Goal: Check status: Check status

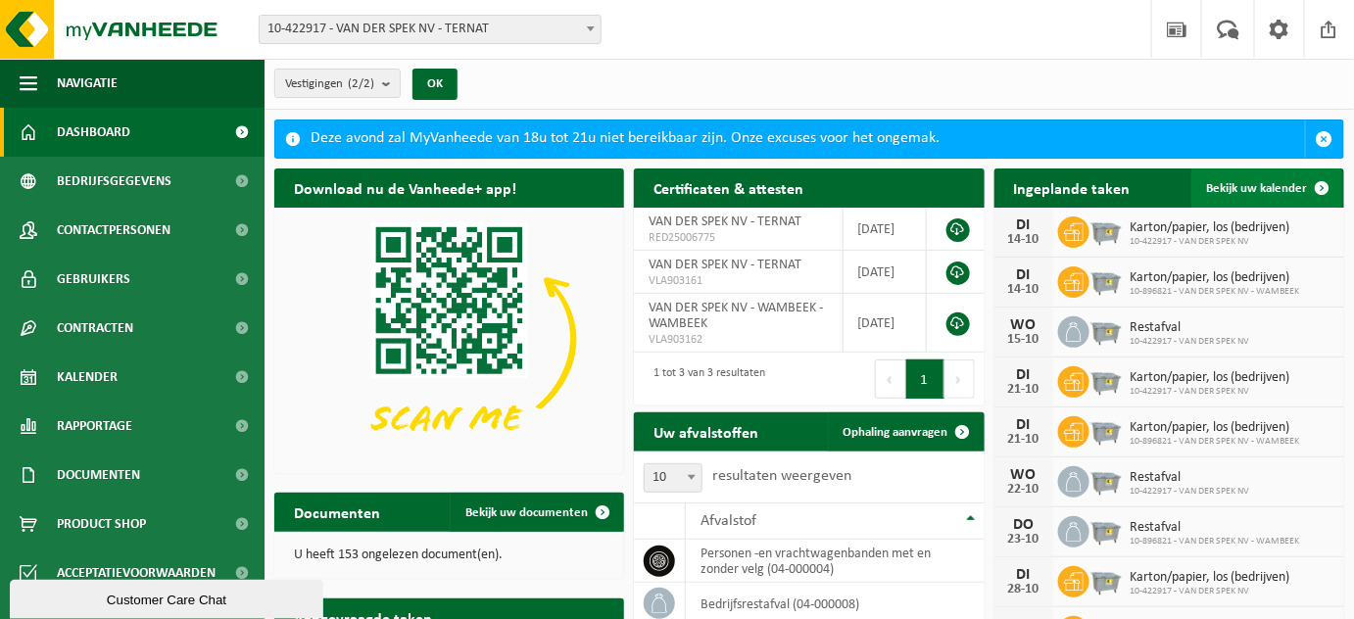
click at [1268, 182] on span "Bekijk uw kalender" at bounding box center [1257, 188] width 101 height 13
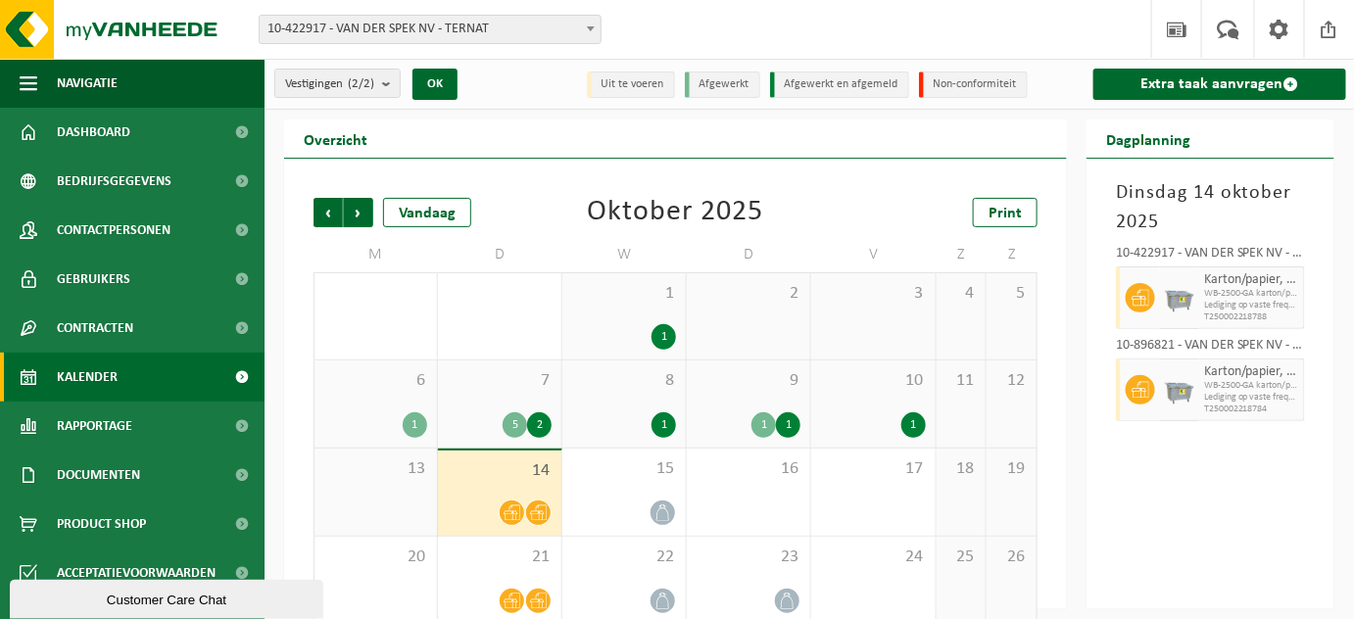
click at [644, 418] on div "1" at bounding box center [624, 425] width 104 height 25
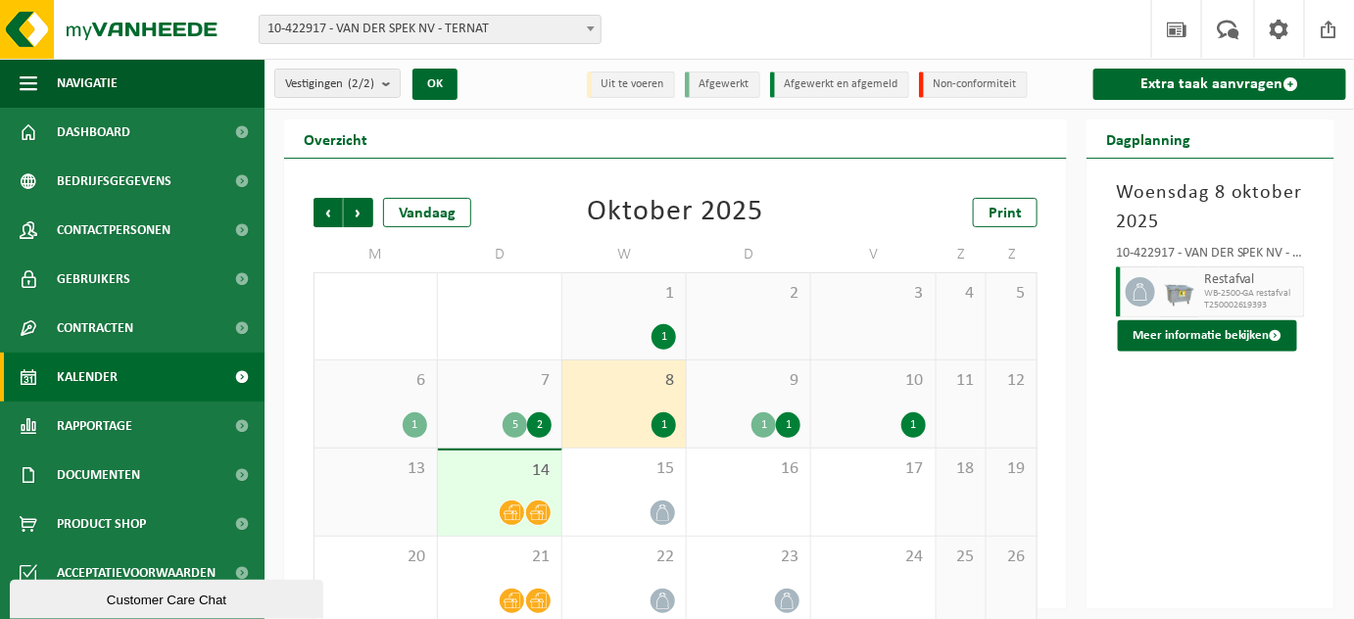
click at [504, 420] on div "5" at bounding box center [515, 425] width 25 height 25
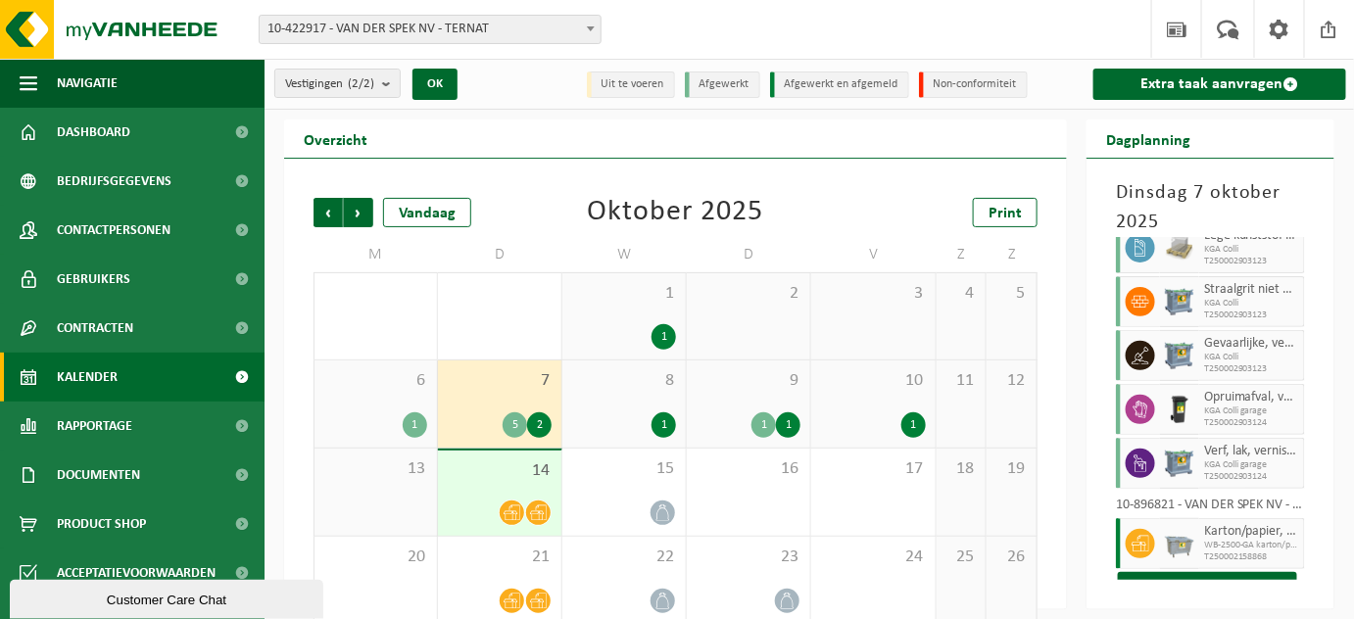
scroll to position [100, 0]
click at [1171, 464] on img at bounding box center [1179, 461] width 29 height 29
click at [1138, 455] on icon at bounding box center [1141, 462] width 18 height 18
click at [1270, 478] on div "Verf, lak, vernis, lijm en inkt, industrieel in kleinverpakking KGA Colli garag…" at bounding box center [1253, 461] width 106 height 51
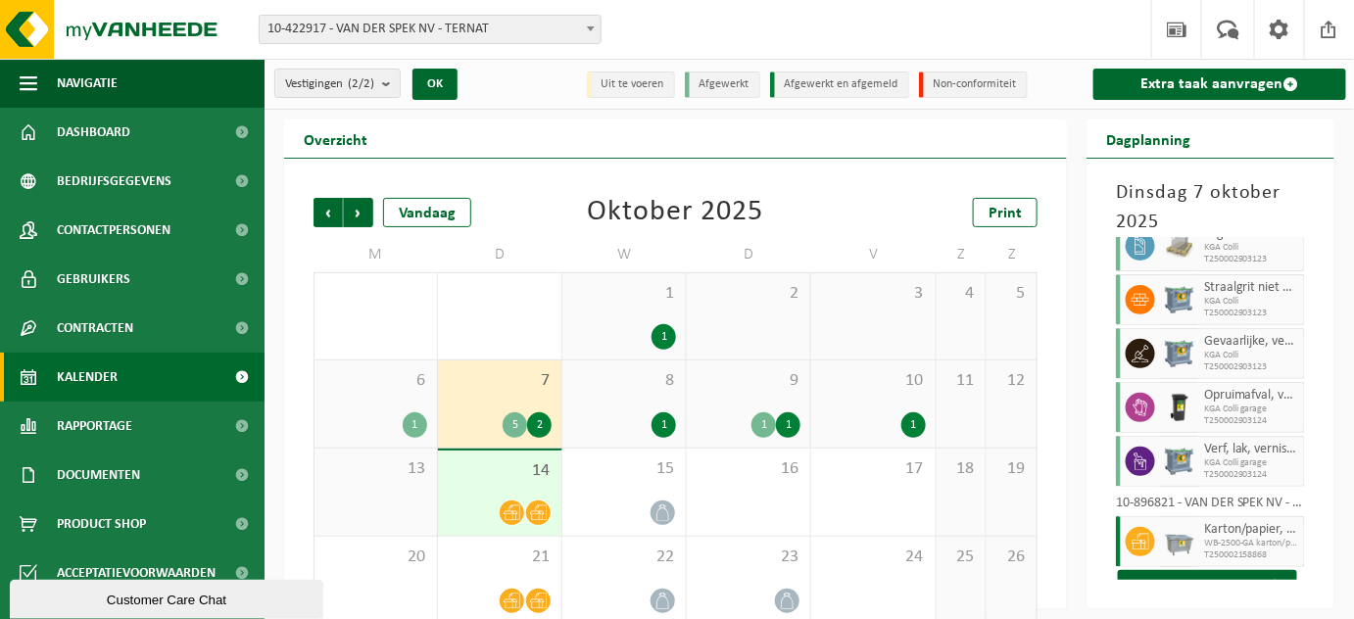
click at [1244, 394] on span "Opruimafval, verontreinigd met olie" at bounding box center [1251, 396] width 95 height 16
click at [760, 425] on div "1" at bounding box center [764, 425] width 25 height 25
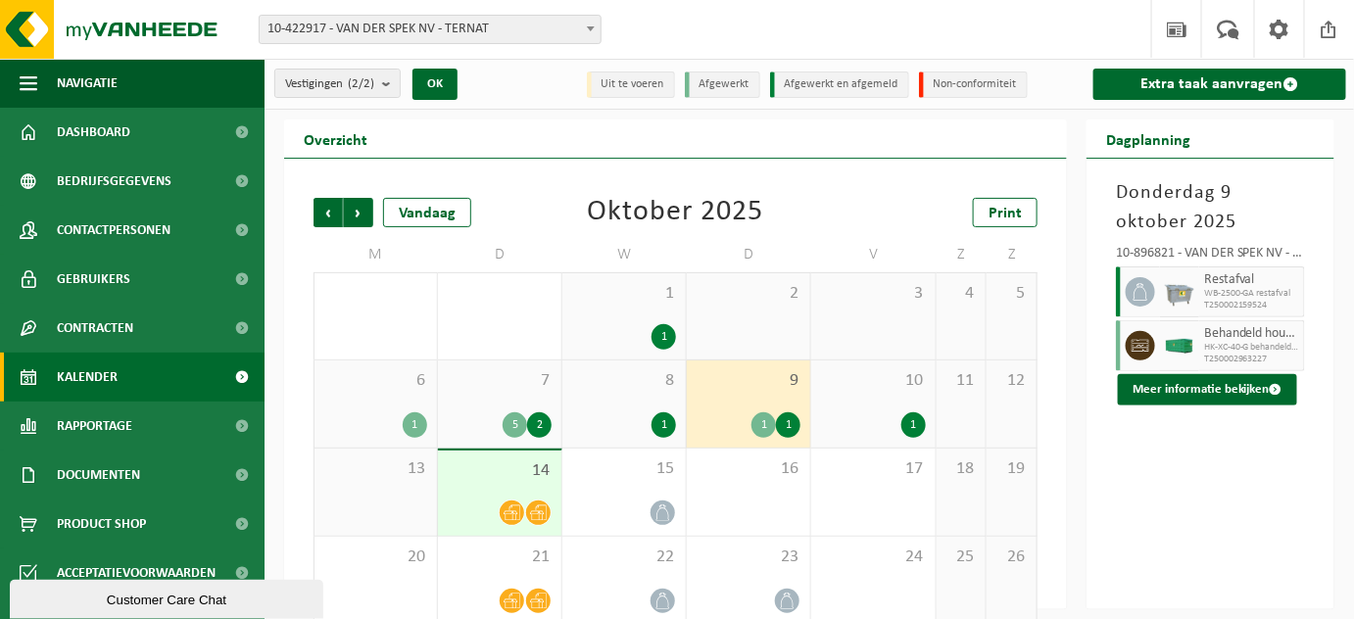
click at [484, 404] on div "7 5 2" at bounding box center [499, 404] width 123 height 87
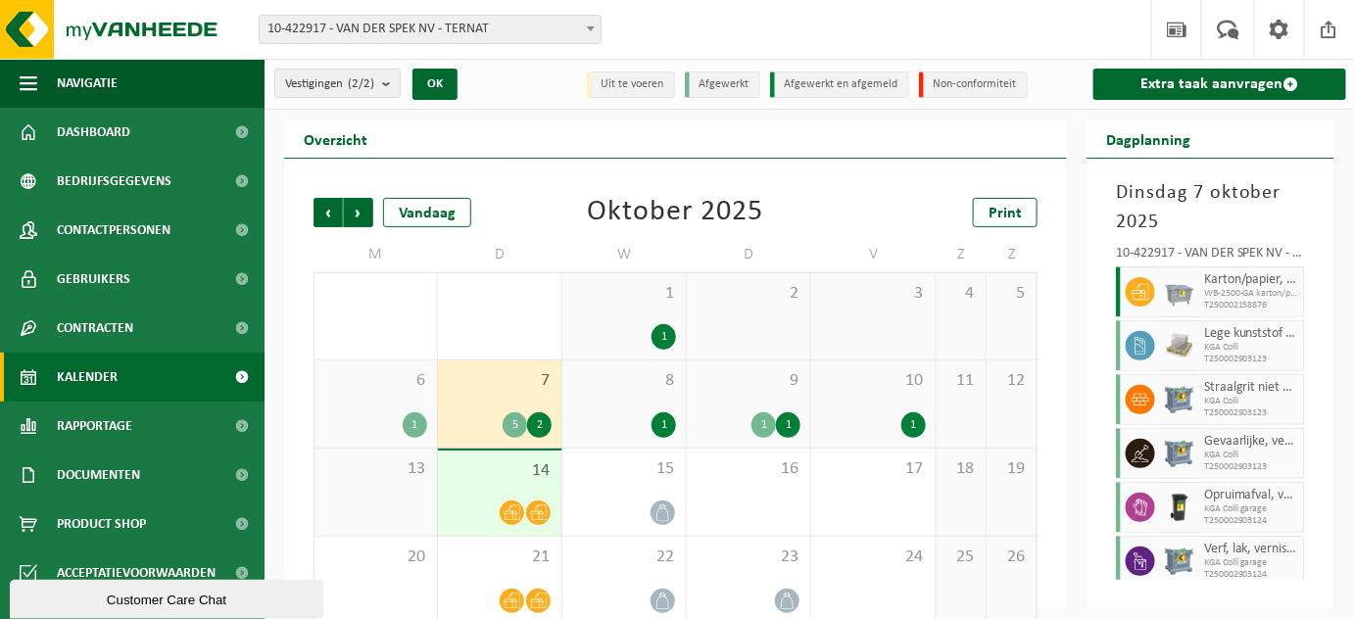
click at [715, 415] on div "1 1" at bounding box center [749, 425] width 104 height 25
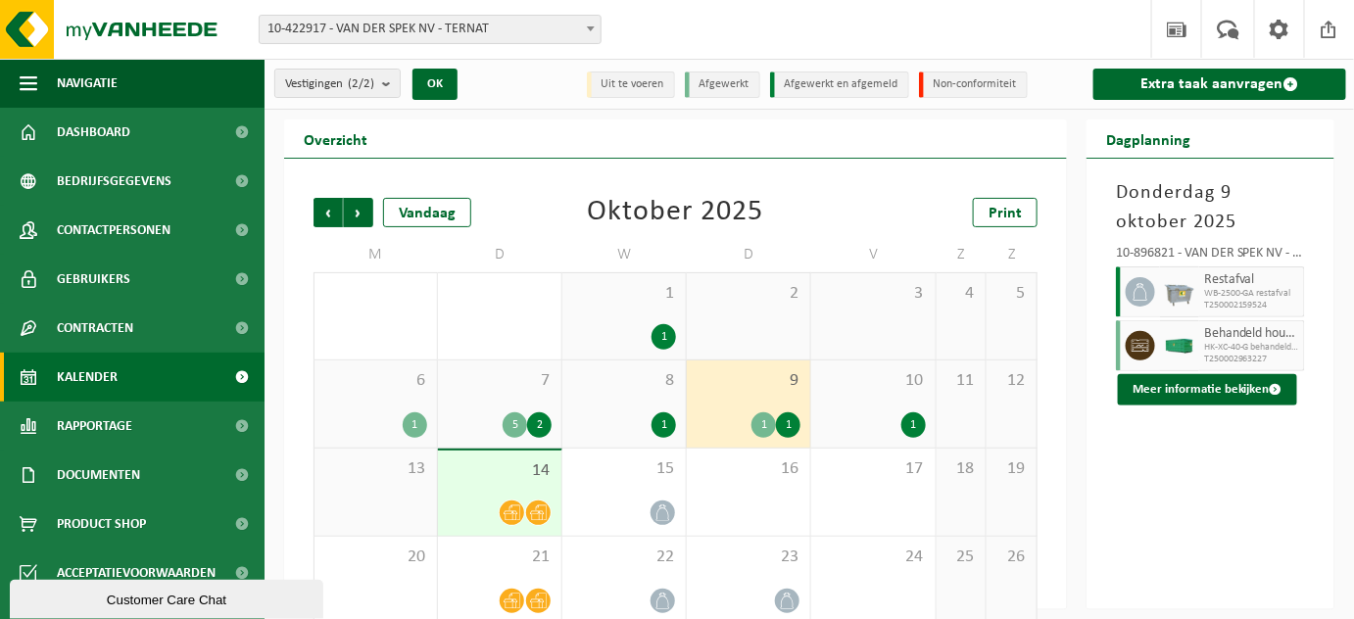
click at [618, 404] on div "8 1" at bounding box center [624, 404] width 123 height 87
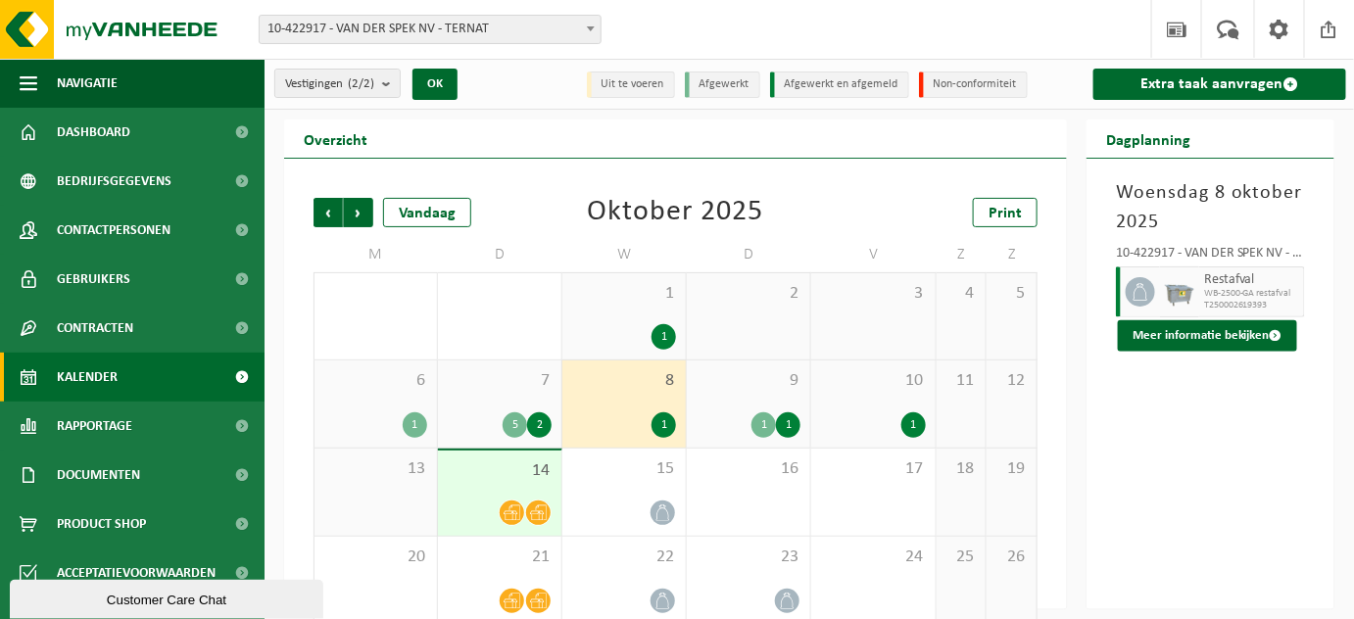
click at [482, 425] on div "5 2" at bounding box center [500, 425] width 104 height 25
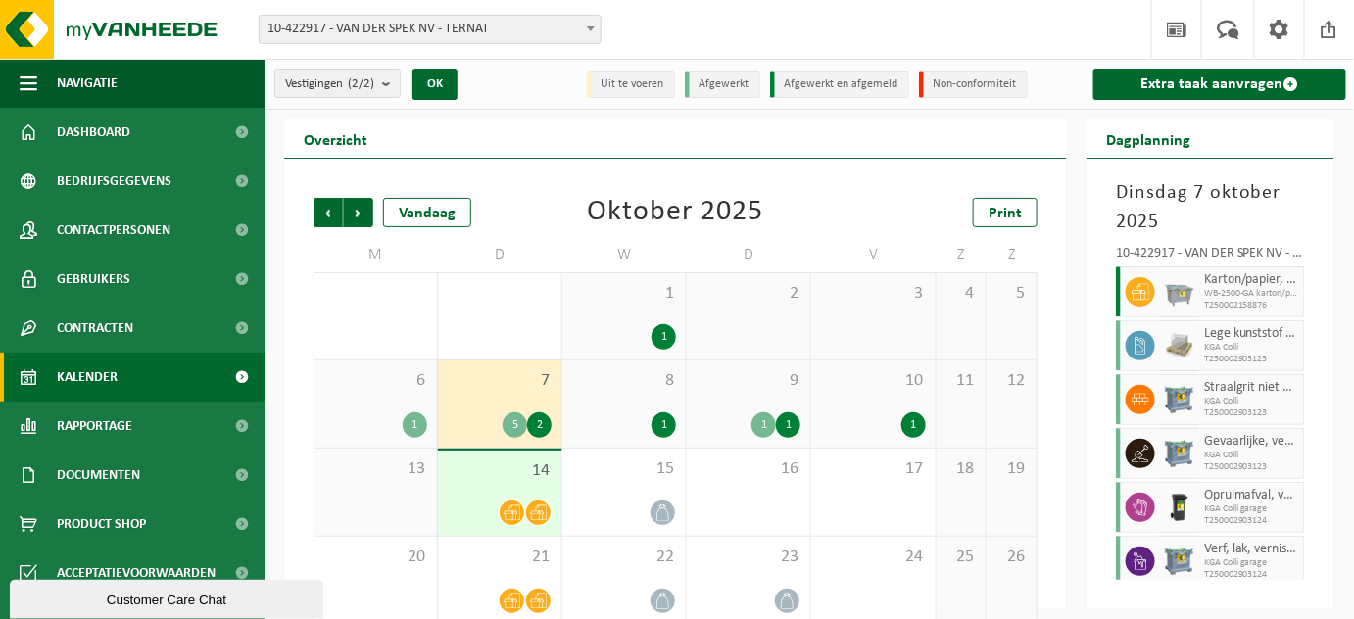
click at [1319, 387] on div "Dinsdag 7 oktober 2025 10-422917 - VAN DER SPEK NV - TERNAT Karton/papier, los …" at bounding box center [1211, 384] width 248 height 451
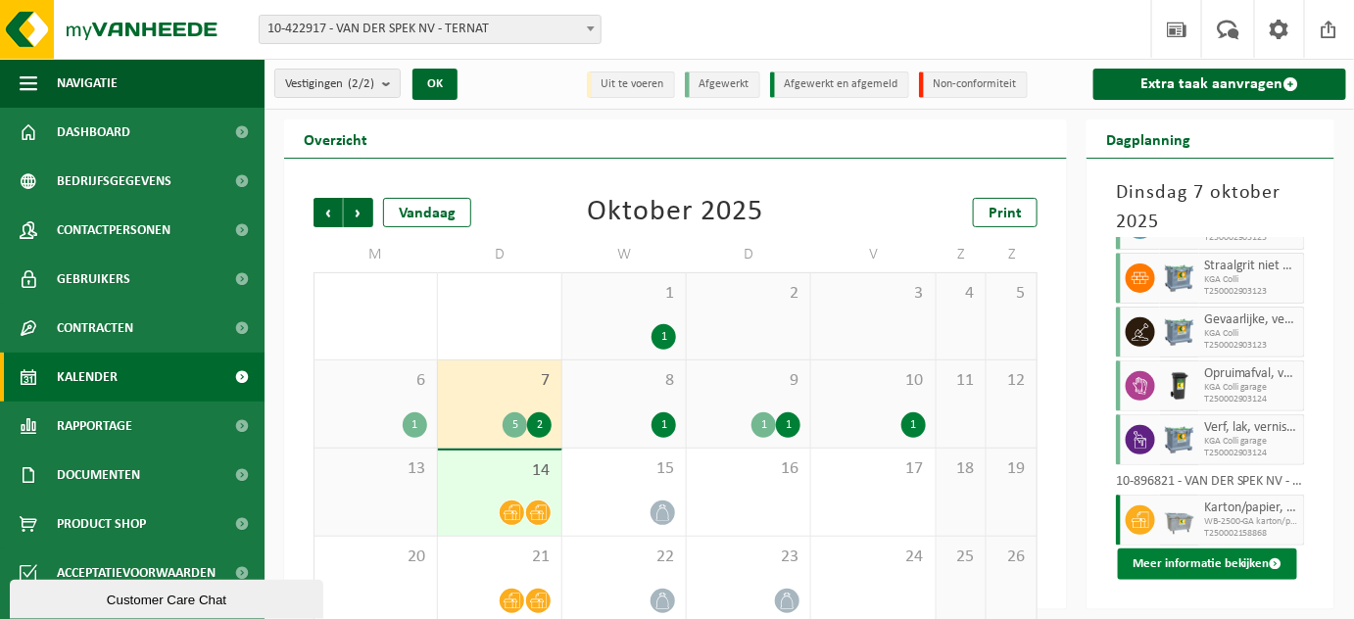
click at [1214, 551] on button "Meer informatie bekijken" at bounding box center [1207, 564] width 179 height 31
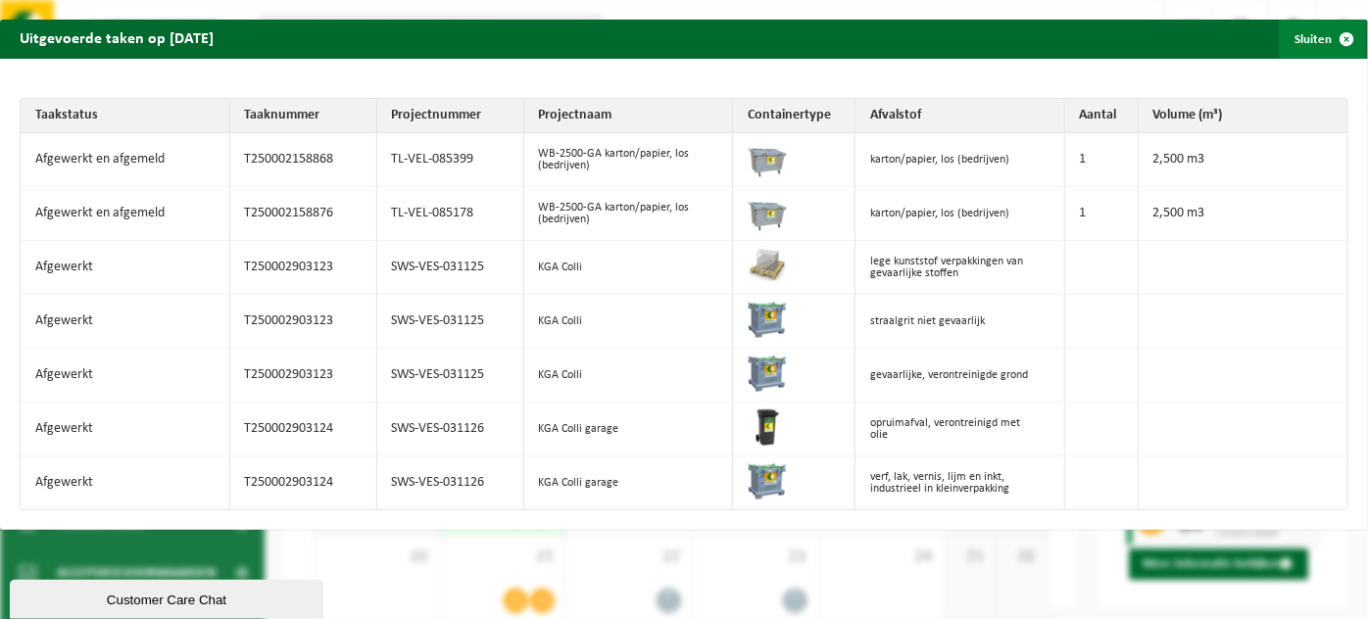
click at [1327, 38] on span "button" at bounding box center [1346, 39] width 39 height 39
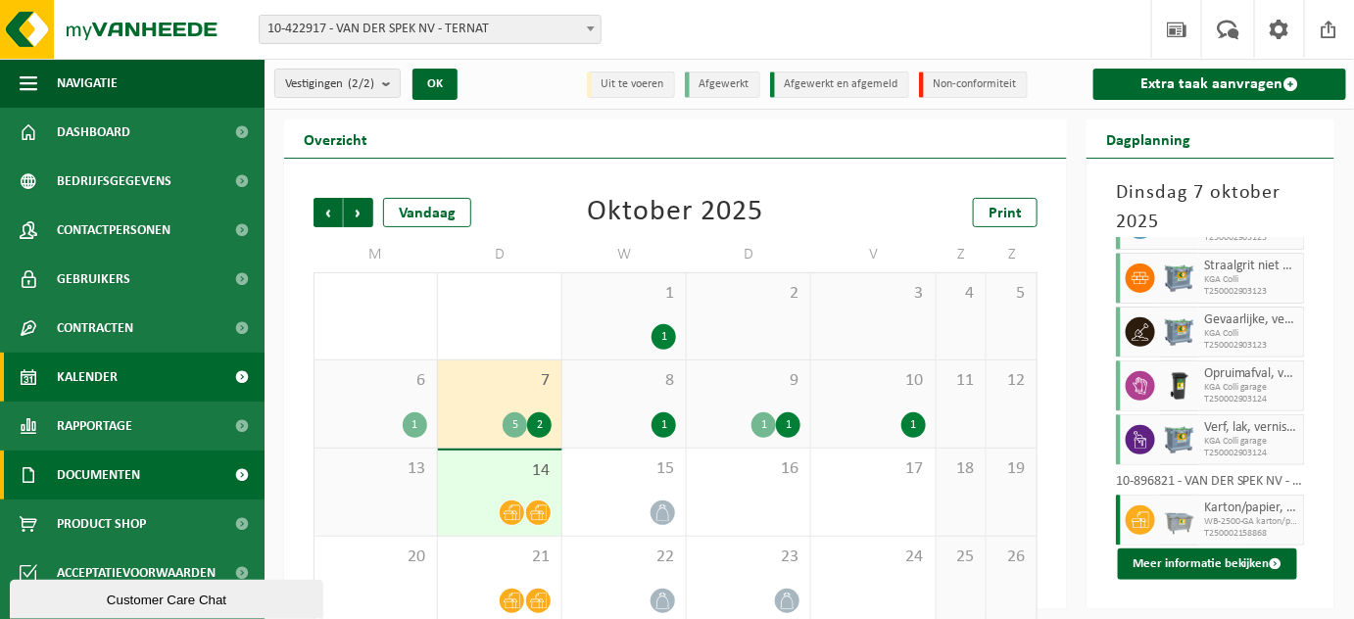
click at [197, 487] on link "Documenten" at bounding box center [132, 475] width 265 height 49
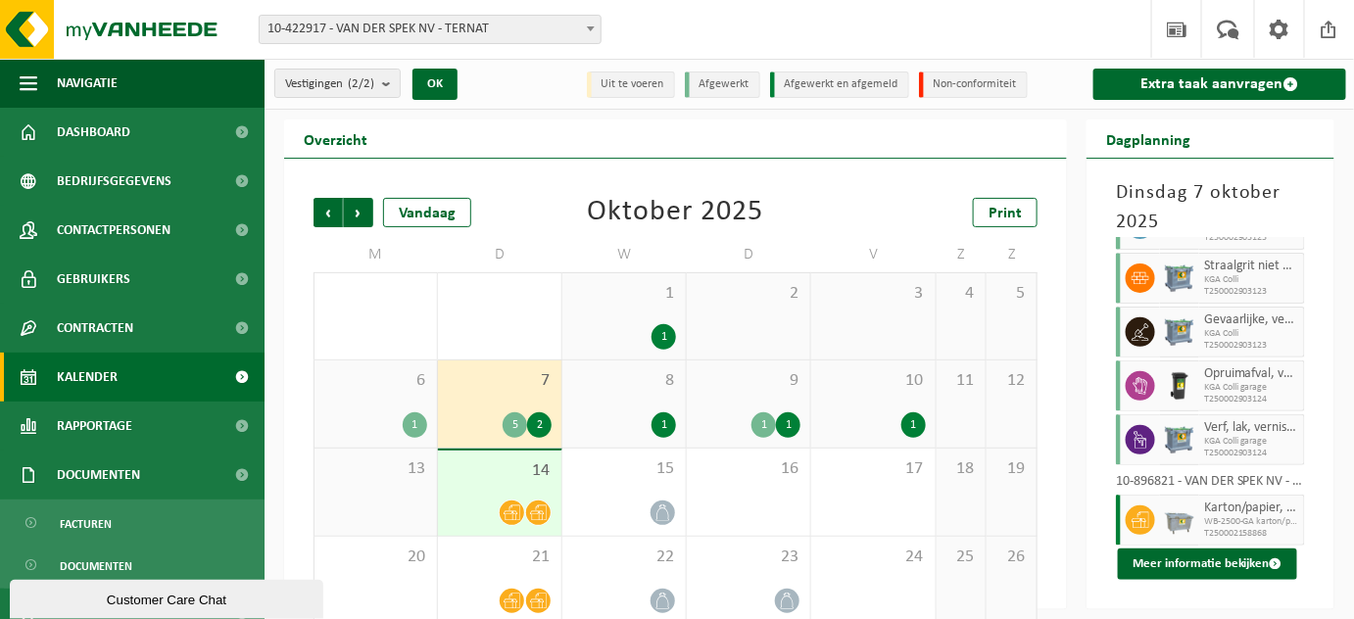
click at [742, 157] on div "Overzicht" at bounding box center [675, 139] width 783 height 39
click at [1236, 285] on div "Straalgrit niet gevaarlijk KGA Colli T250002903123" at bounding box center [1253, 278] width 106 height 51
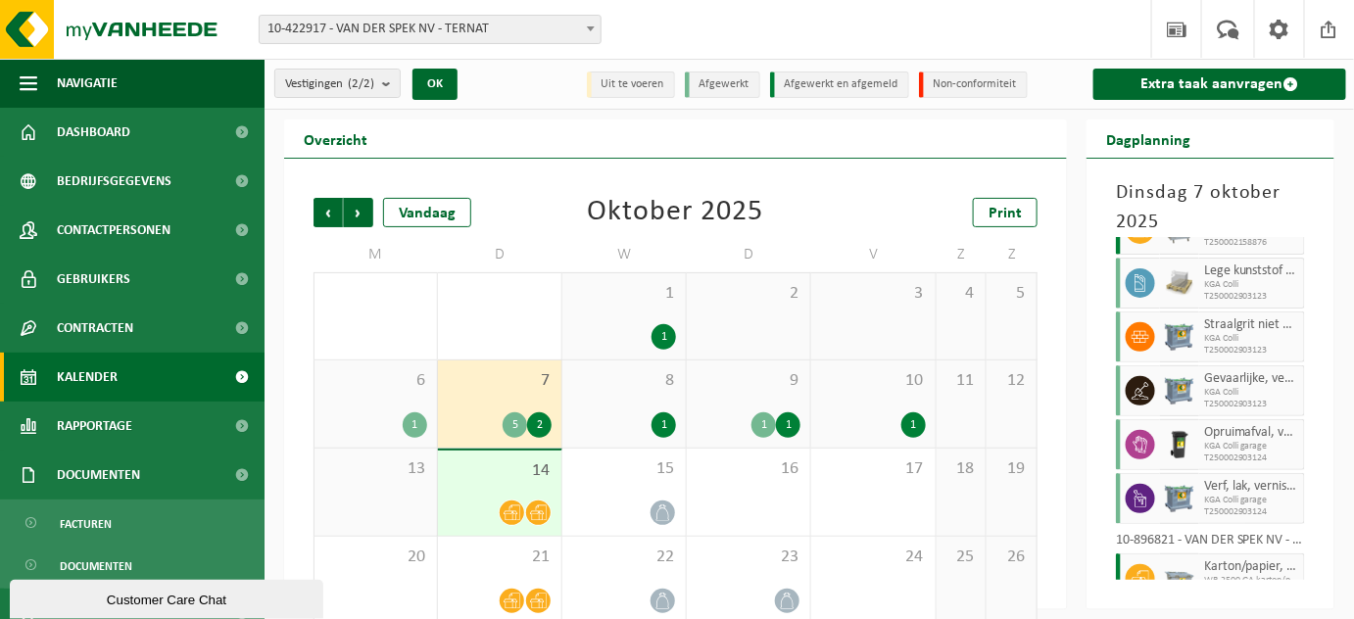
scroll to position [0, 0]
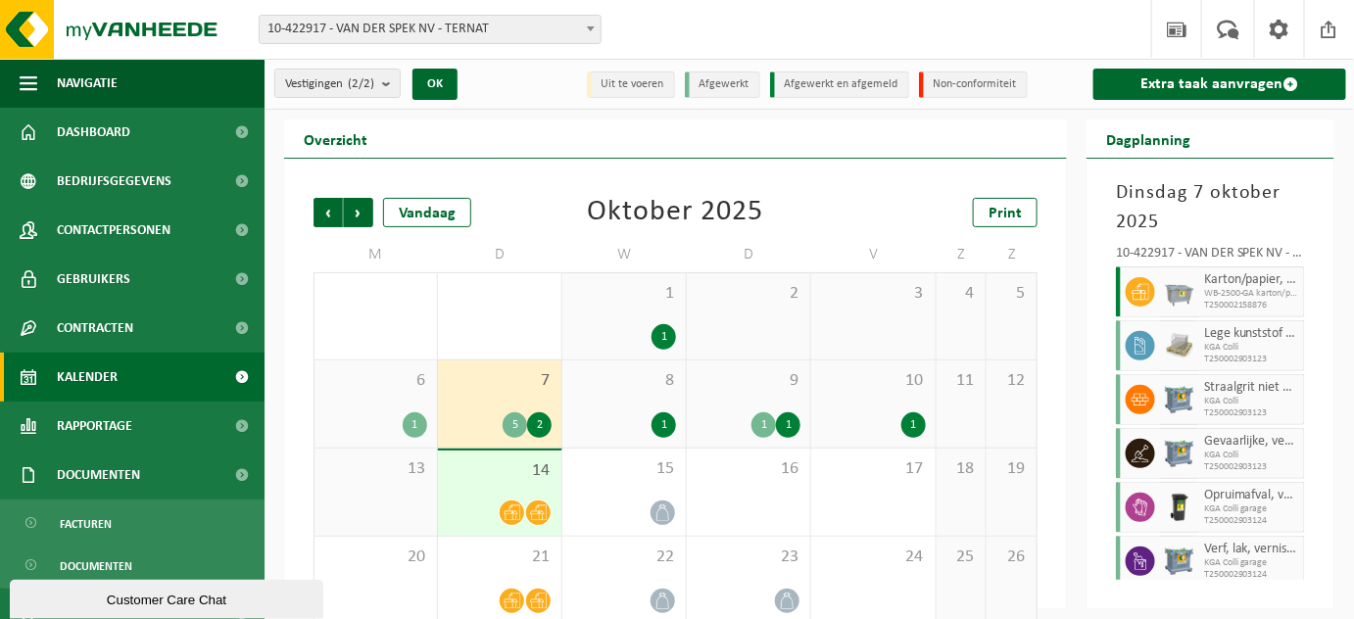
click at [1211, 306] on span "T250002158876" at bounding box center [1251, 306] width 95 height 12
click at [1228, 275] on span "Karton/papier, los (bedrijven)" at bounding box center [1251, 280] width 95 height 16
drag, startPoint x: 1226, startPoint y: 272, endPoint x: 1192, endPoint y: 280, distance: 35.2
click at [1192, 280] on div "Karton/papier, los (bedrijven) WB-2500-GA karton/papier, los (bedrijven) T25000…" at bounding box center [1210, 292] width 189 height 51
click at [1239, 280] on span "Karton/papier, los (bedrijven)" at bounding box center [1251, 280] width 95 height 16
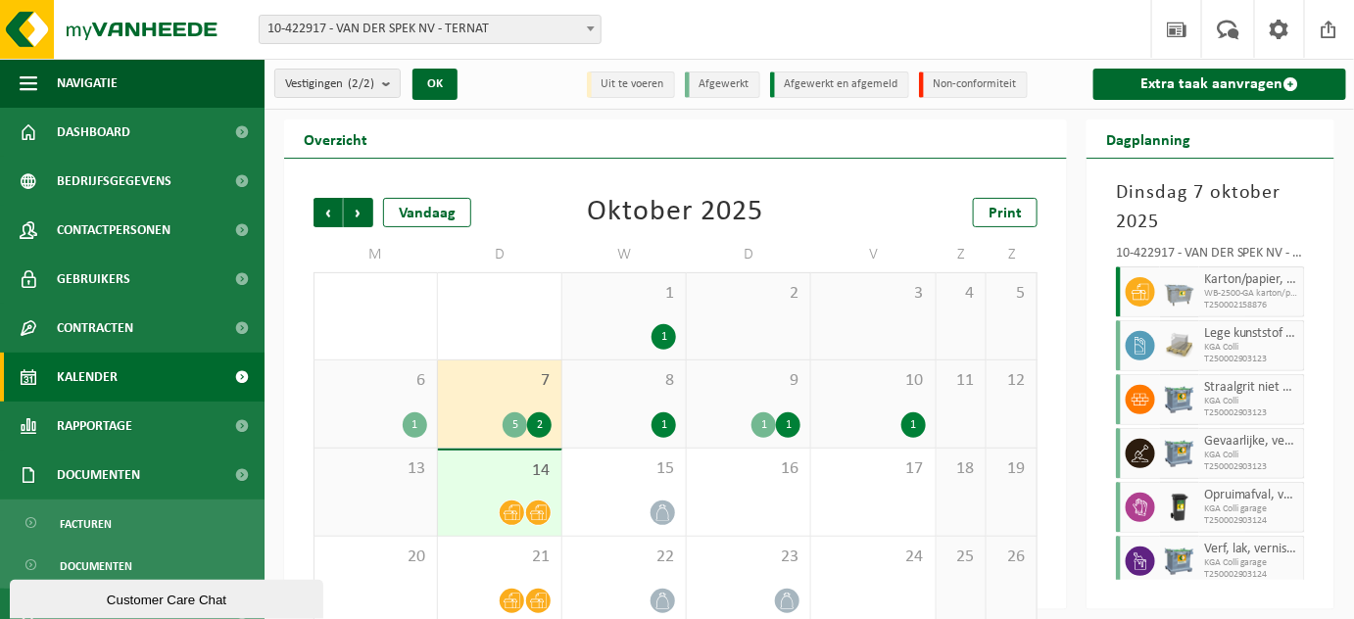
scroll to position [67, 0]
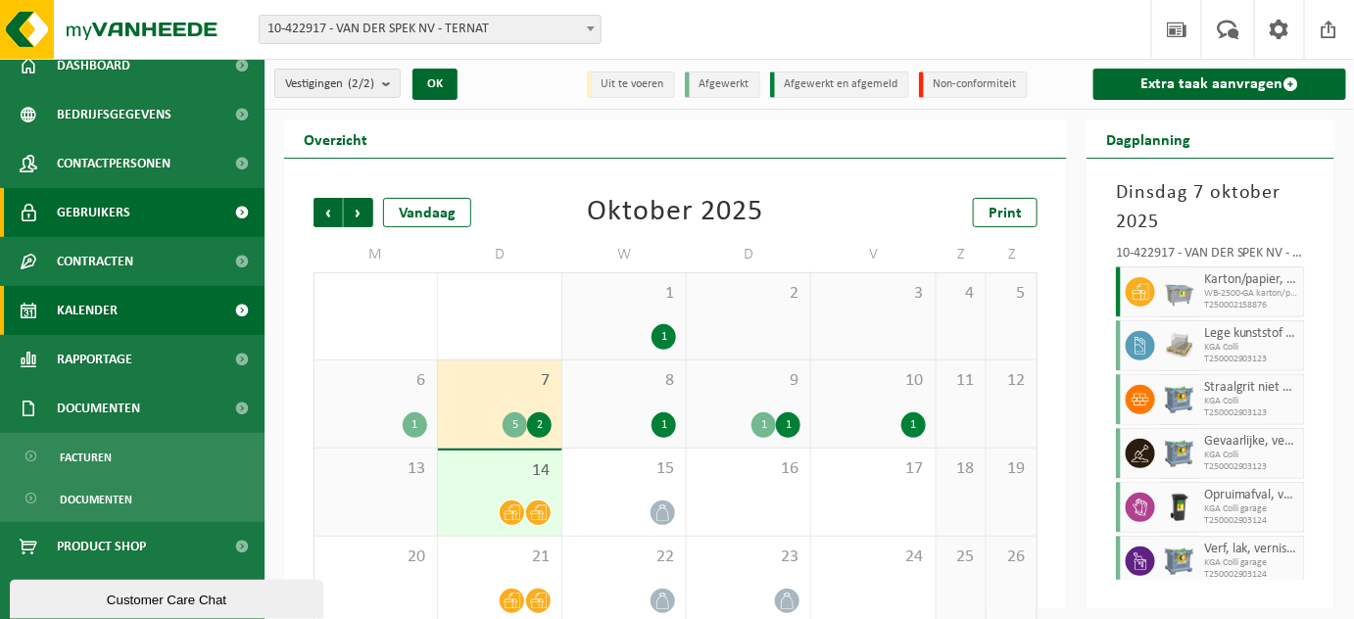
click at [50, 195] on link "Gebruikers" at bounding box center [132, 212] width 265 height 49
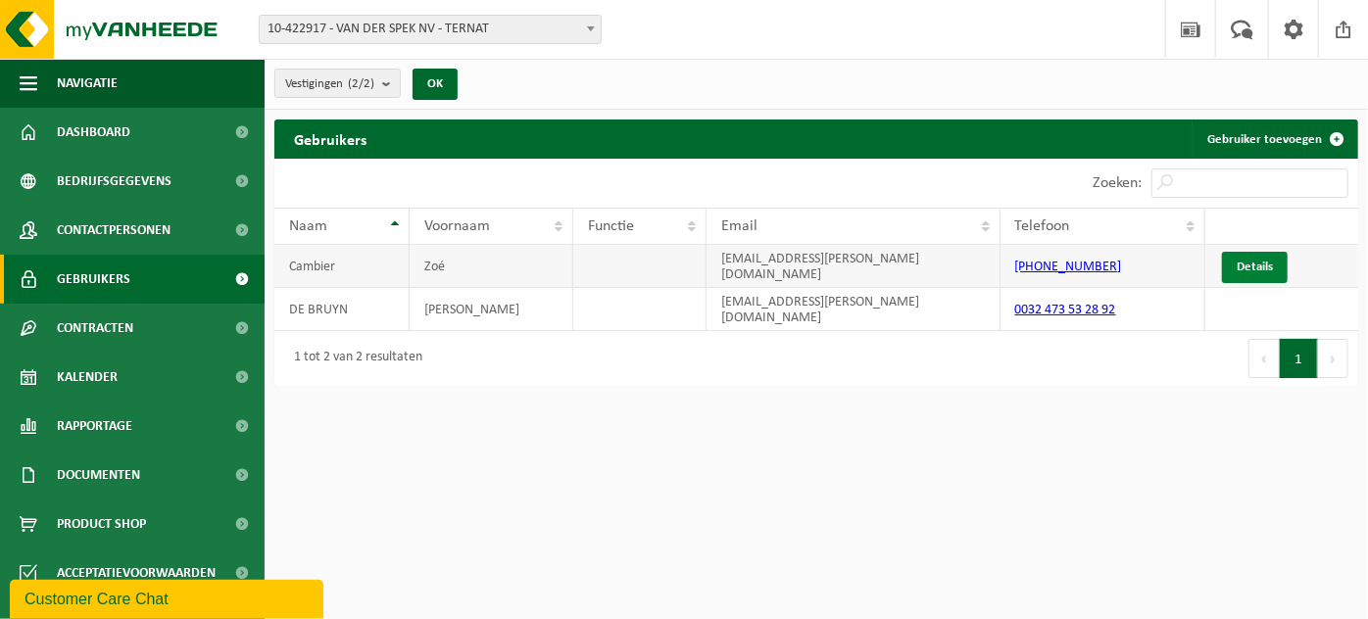
click at [1250, 270] on link "Details" at bounding box center [1255, 267] width 66 height 31
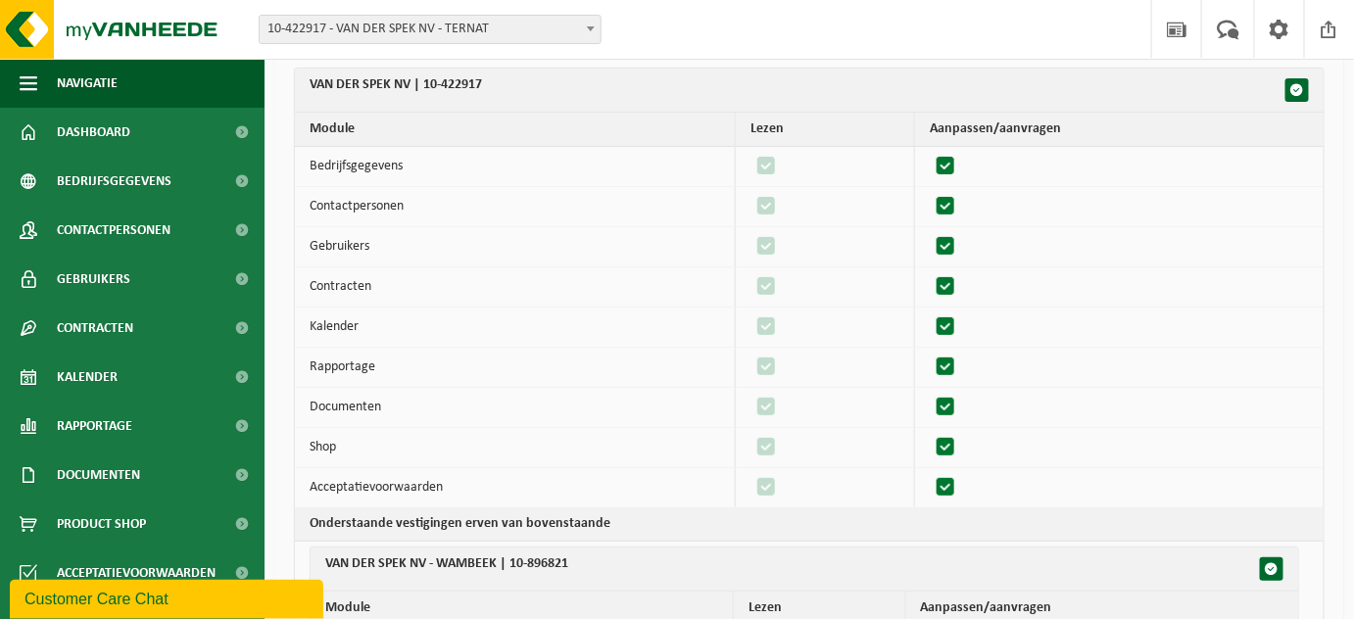
scroll to position [110, 0]
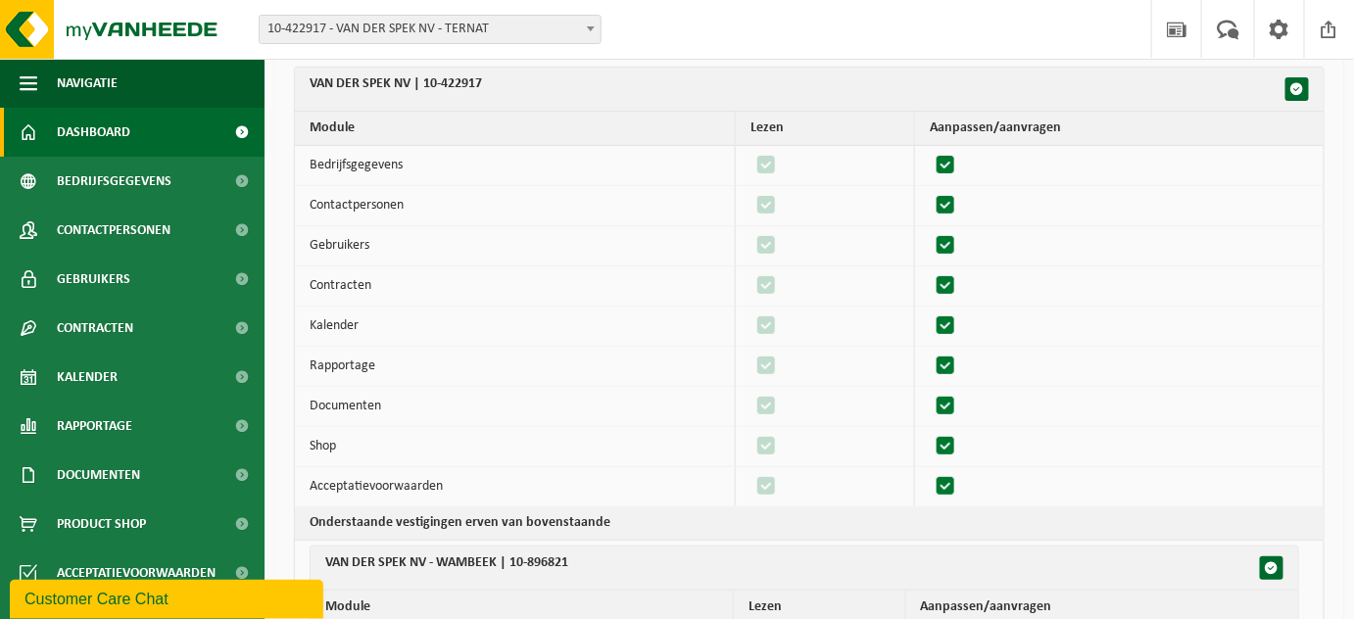
click at [113, 124] on span "Dashboard" at bounding box center [94, 132] width 74 height 49
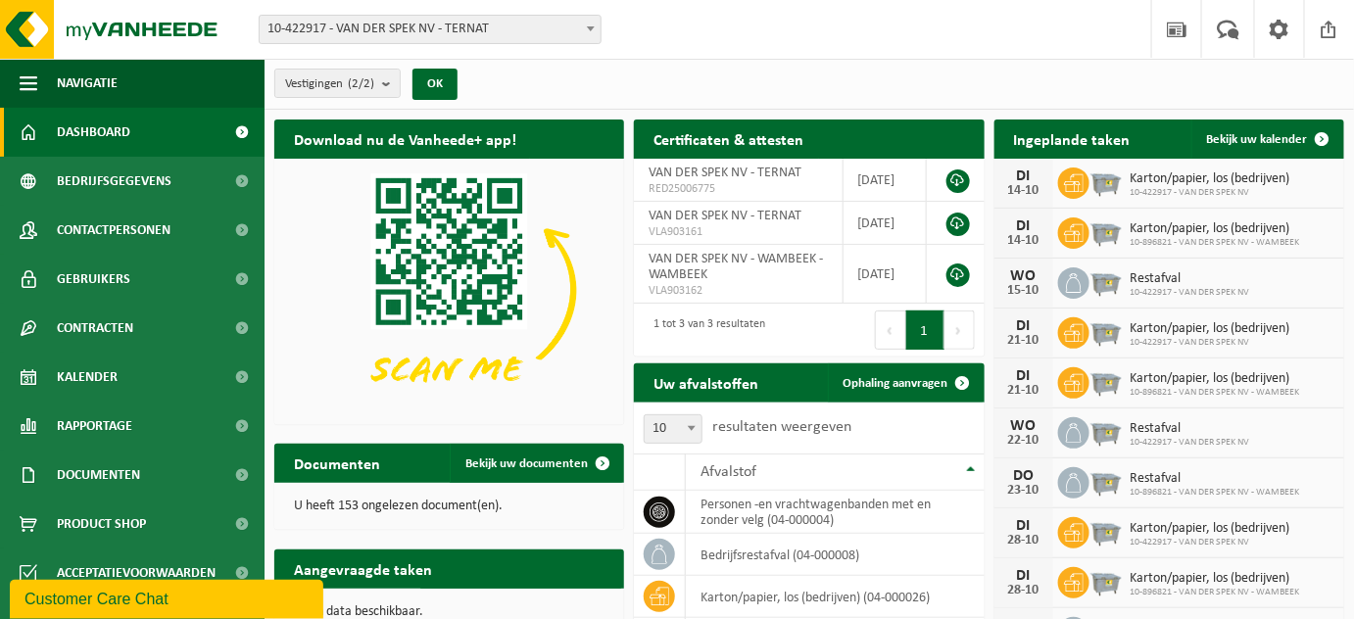
click at [888, 88] on div "Vestigingen (2/2) Alles selecteren Alles deselecteren Actieve selecteren VAN DE…" at bounding box center [810, 84] width 1090 height 51
click at [578, 464] on span "Bekijk uw documenten" at bounding box center [527, 464] width 123 height 13
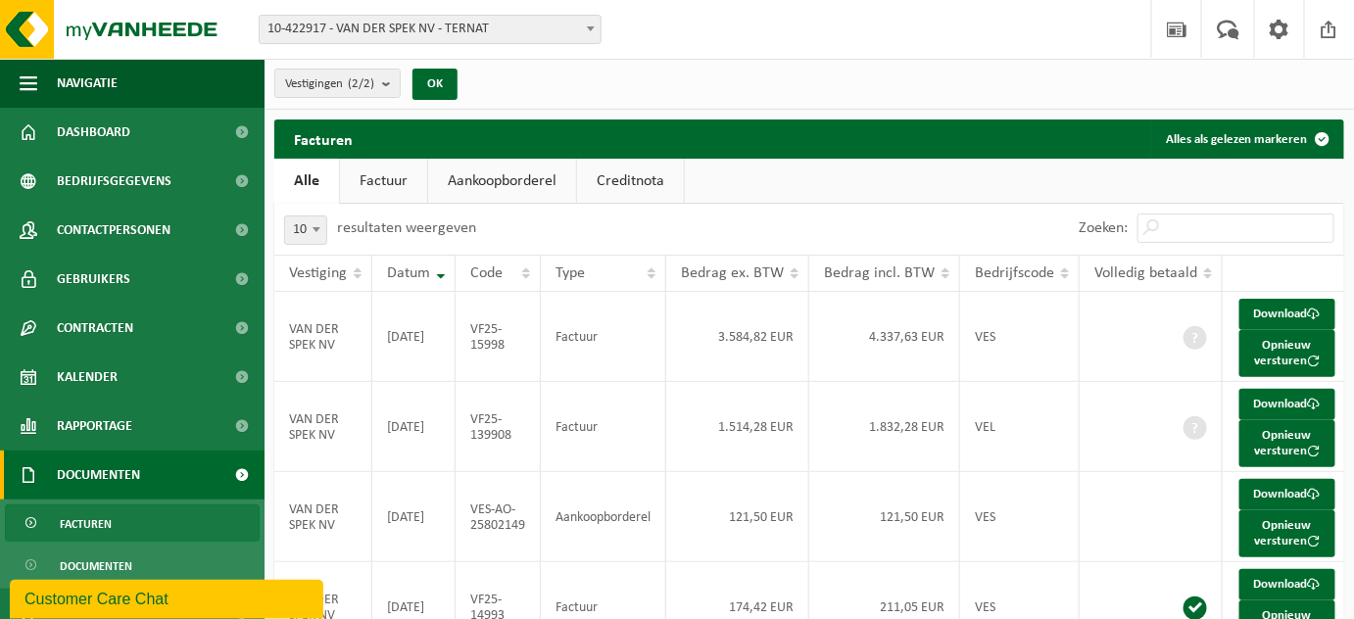
click at [340, 184] on link "Factuur" at bounding box center [383, 181] width 87 height 45
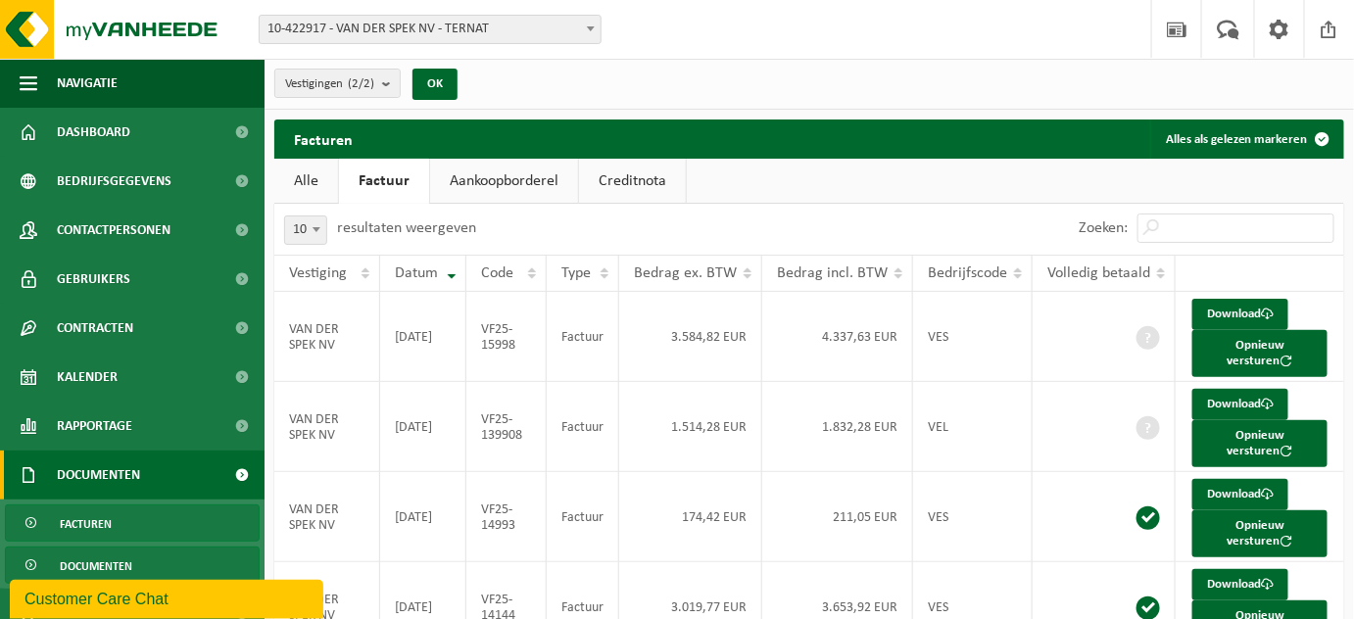
click at [60, 556] on span "Documenten" at bounding box center [96, 566] width 73 height 37
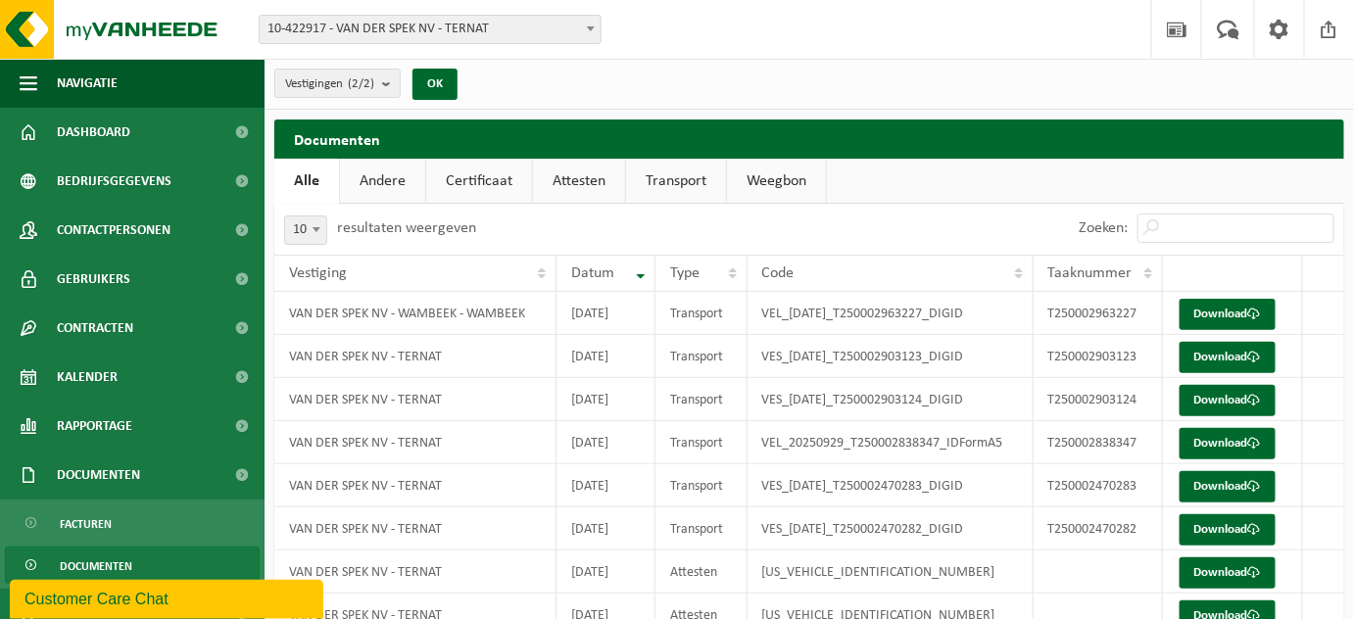
click at [679, 178] on link "Transport" at bounding box center [676, 181] width 100 height 45
click at [558, 194] on link "Attesten" at bounding box center [578, 181] width 92 height 45
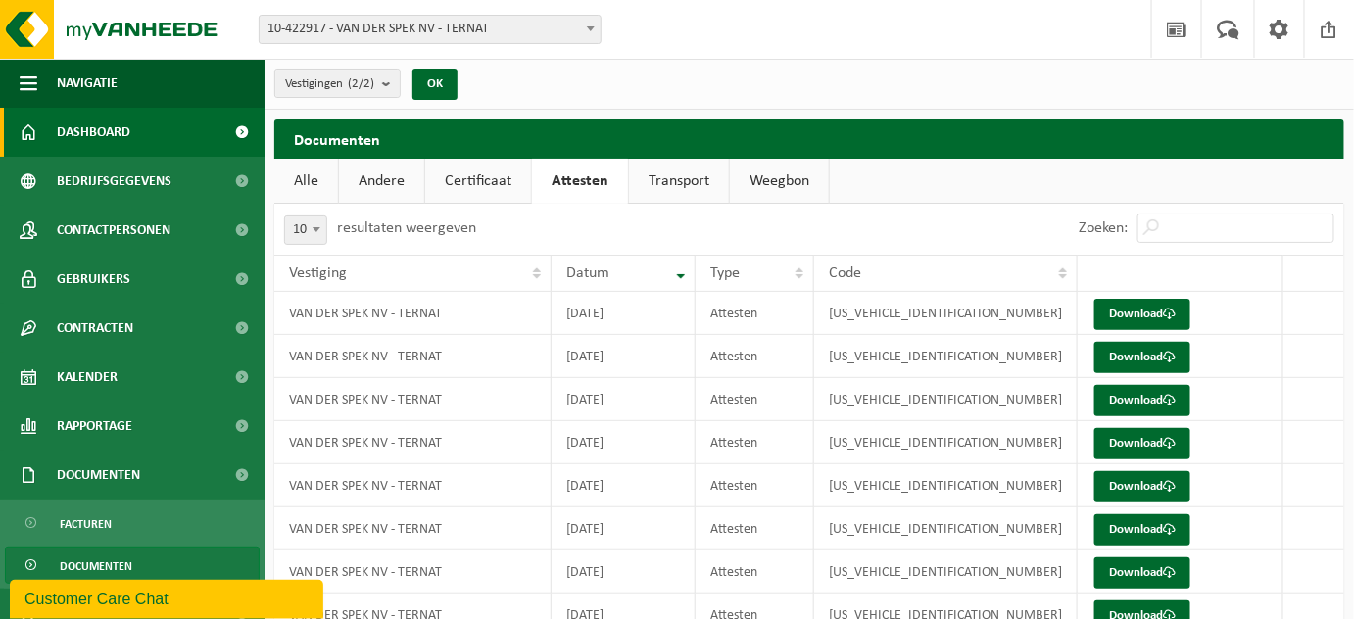
click at [126, 137] on span "Dashboard" at bounding box center [94, 132] width 74 height 49
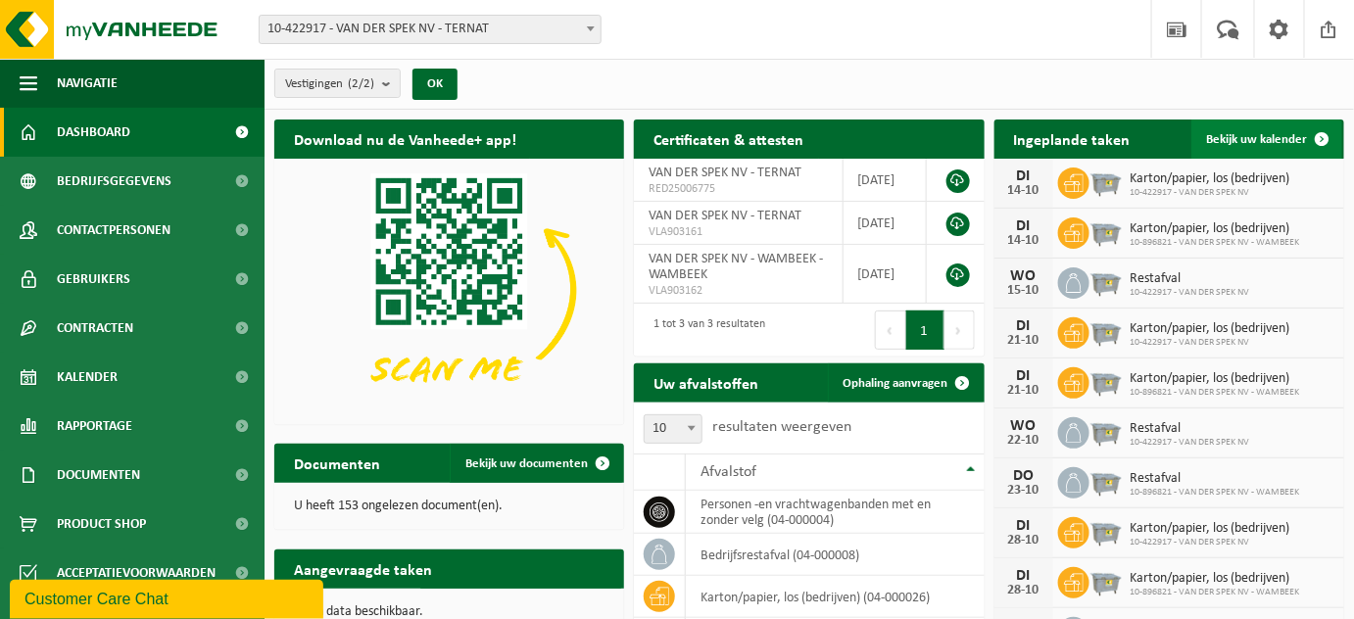
click at [1204, 135] on link "Bekijk uw kalender" at bounding box center [1267, 139] width 151 height 39
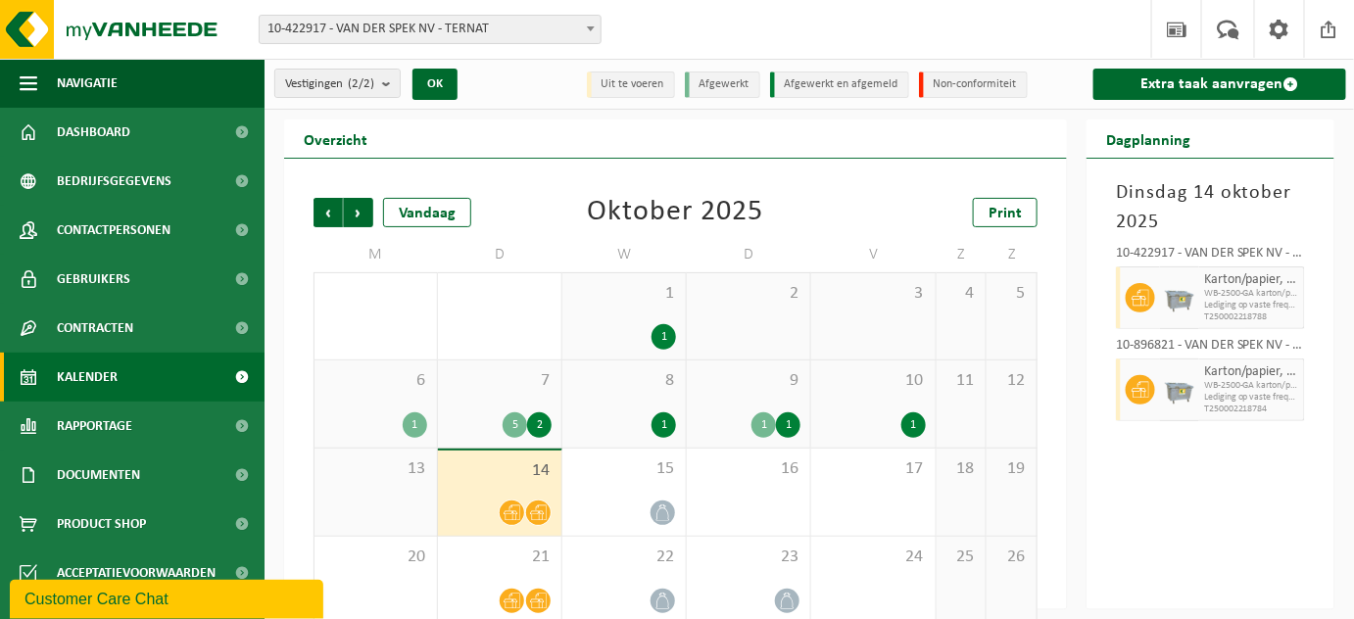
click at [491, 44] on div "Vestiging: 10-422917 - VAN DER SPEK NV - TERNAT 10-896821 - VAN DER SPEK NV - W…" at bounding box center [677, 30] width 1354 height 60
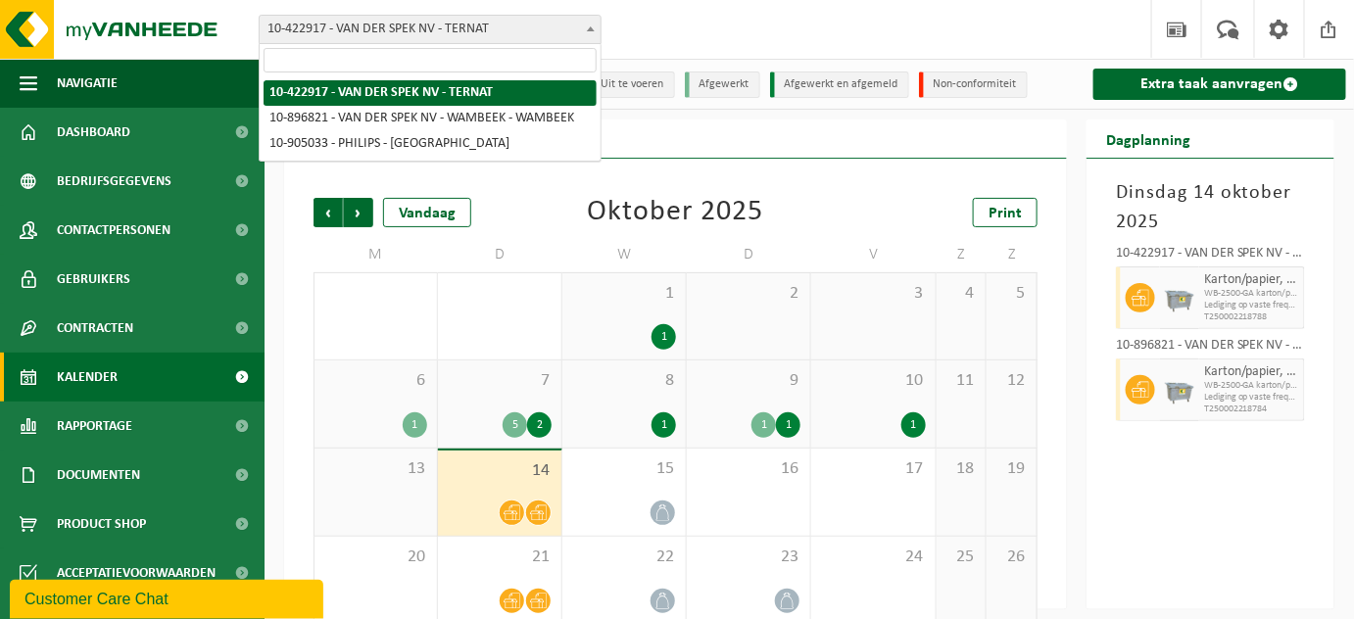
click at [483, 21] on span "10-422917 - VAN DER SPEK NV - TERNAT" at bounding box center [430, 29] width 341 height 27
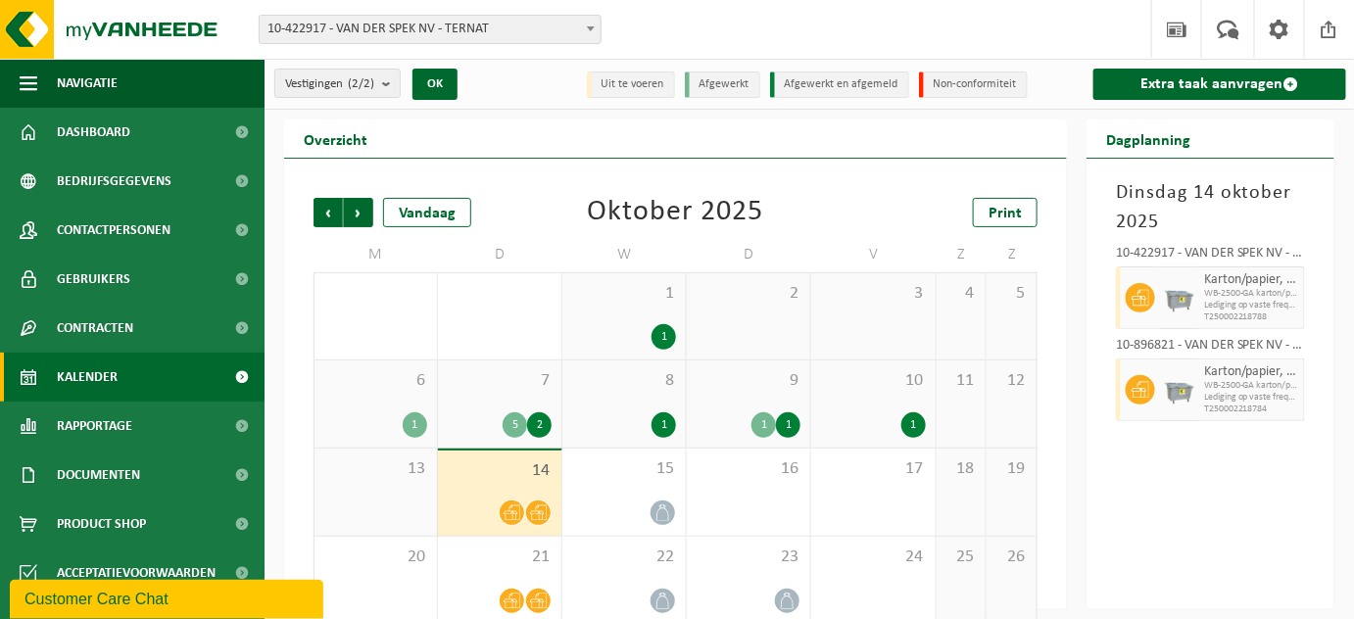
click at [653, 35] on div "Vestiging: 10-422917 - VAN DER SPEK NV - TERNAT 10-896821 - VAN DER SPEK NV - W…" at bounding box center [677, 30] width 1354 height 60
click at [514, 405] on div "7 5 2" at bounding box center [499, 404] width 123 height 87
